Goal: Transaction & Acquisition: Purchase product/service

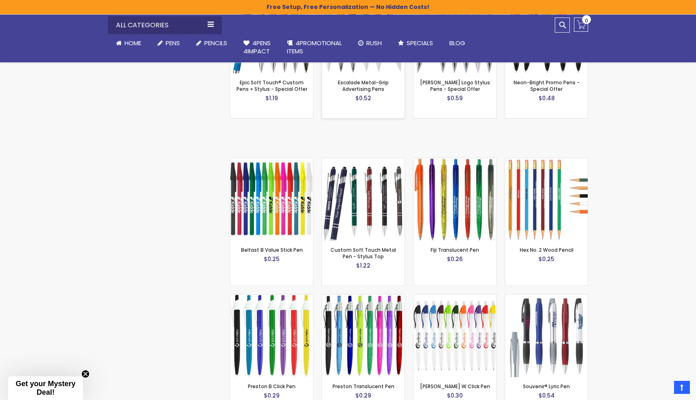
scroll to position [743, 0]
click at [464, 214] on img at bounding box center [454, 198] width 83 height 83
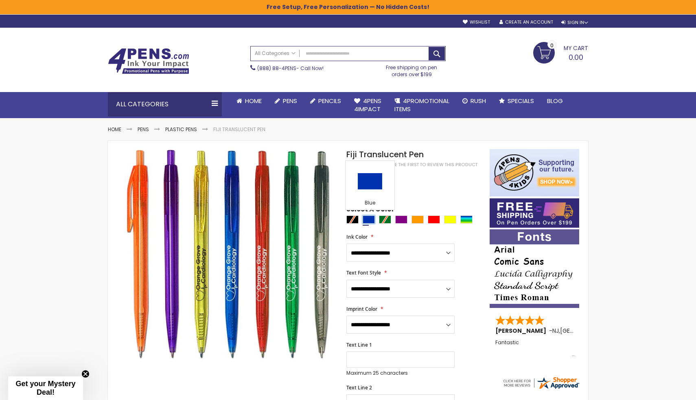
click at [370, 220] on div "Blue" at bounding box center [369, 219] width 12 height 8
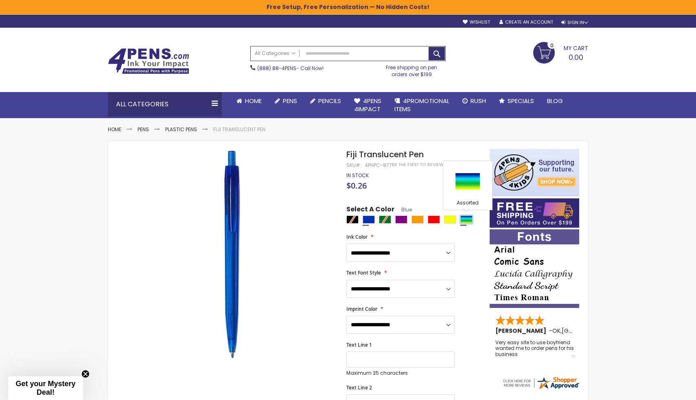
click at [471, 219] on div "Assorted" at bounding box center [466, 219] width 12 height 8
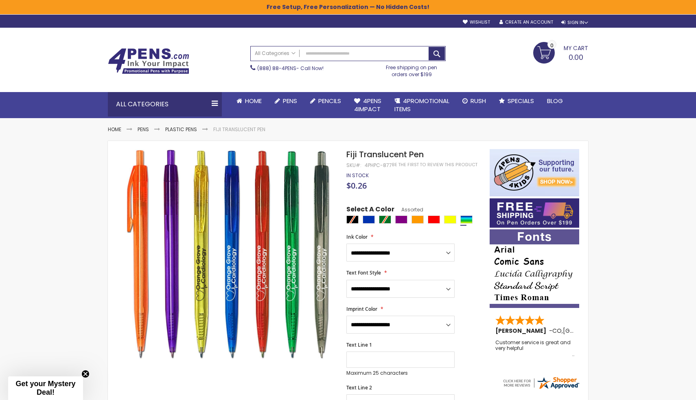
click at [350, 219] on div at bounding box center [415, 220] width 139 height 10
click at [404, 222] on div "Purple" at bounding box center [401, 219] width 12 height 8
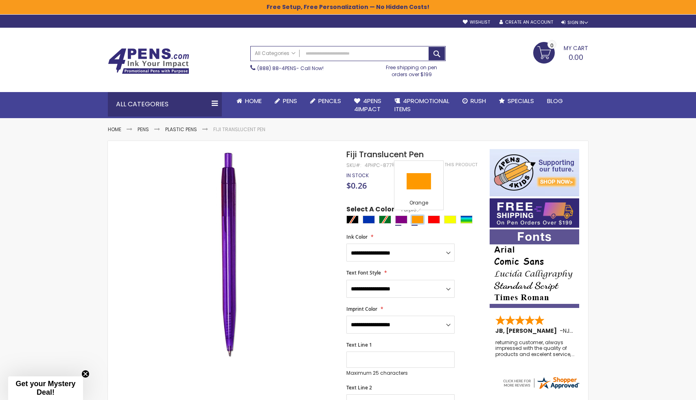
click at [415, 222] on div "Orange" at bounding box center [417, 219] width 12 height 8
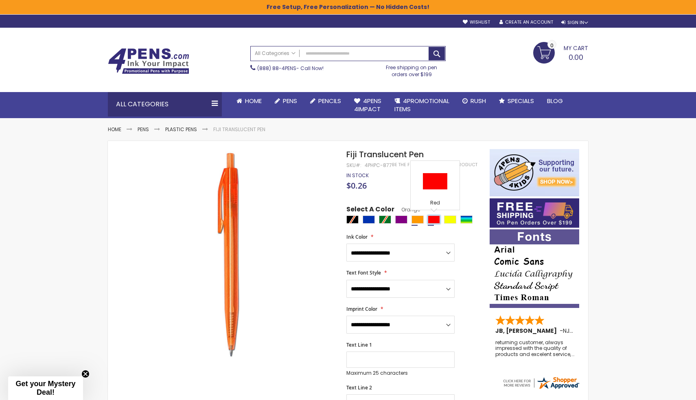
click at [430, 222] on div "Red" at bounding box center [434, 219] width 12 height 8
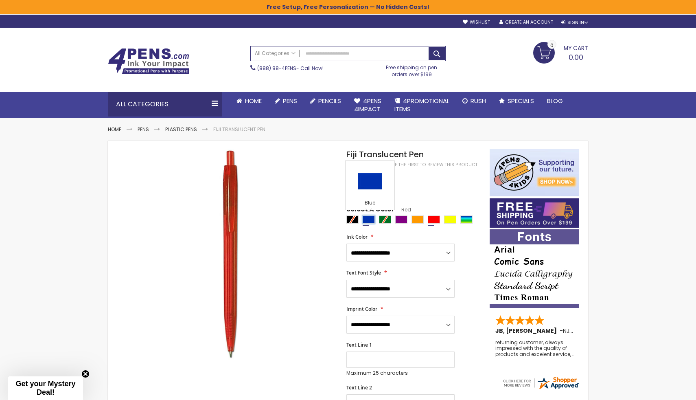
click at [370, 221] on div "Blue" at bounding box center [369, 219] width 12 height 8
type input "****"
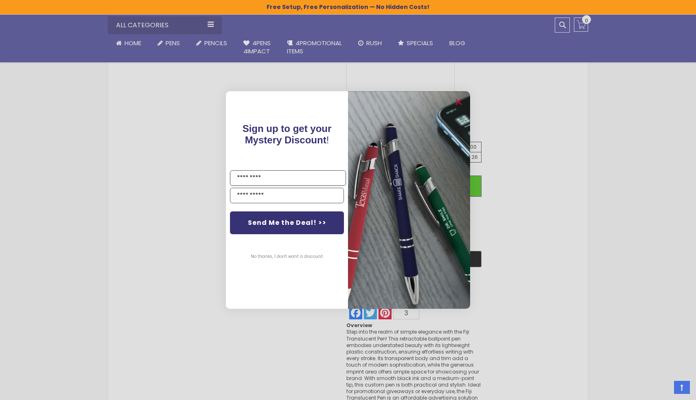
scroll to position [465, 0]
click at [457, 107] on circle "Close dialog" at bounding box center [458, 102] width 12 height 12
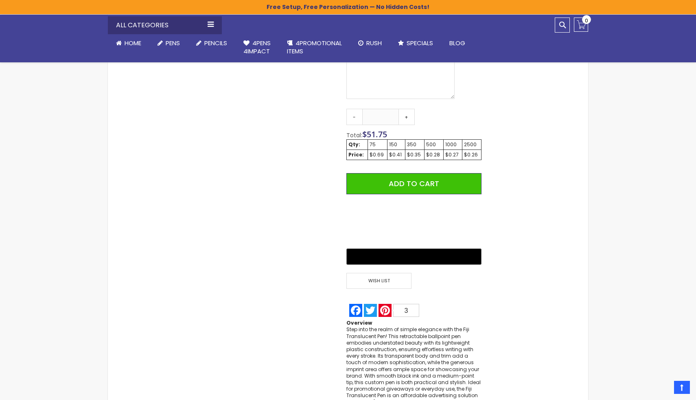
scroll to position [466, 0]
